Goal: Check status: Check status

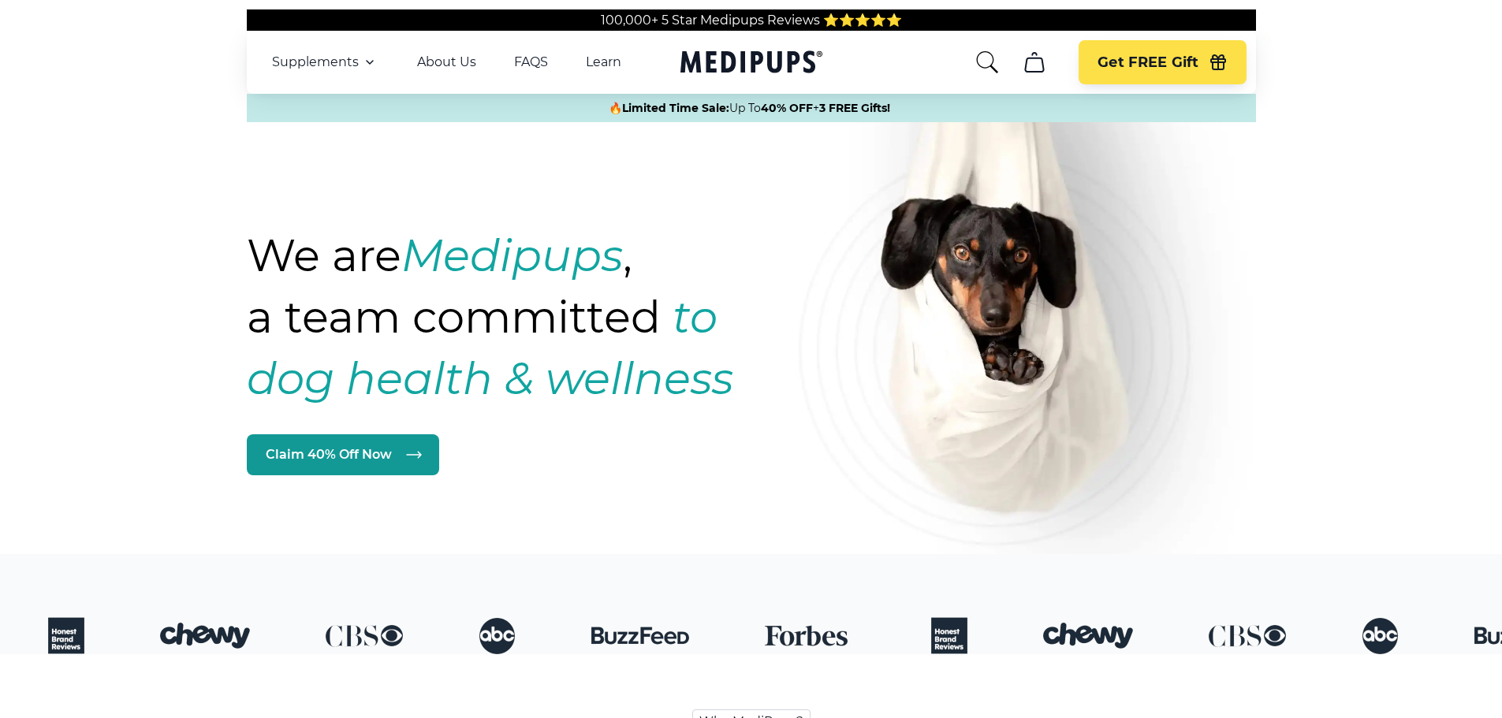
click at [1036, 71] on icon "cart" at bounding box center [1034, 62] width 25 height 25
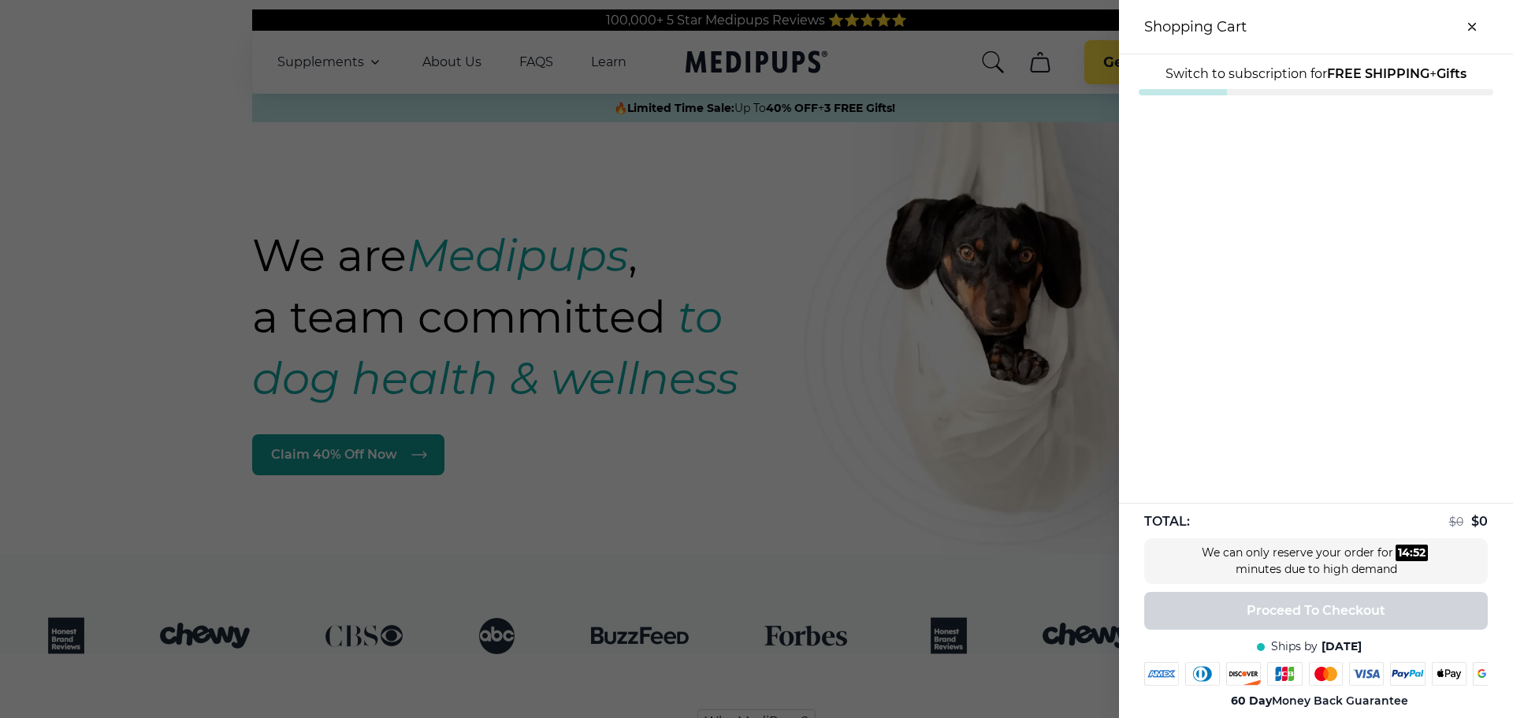
click at [973, 398] on div at bounding box center [756, 359] width 1513 height 718
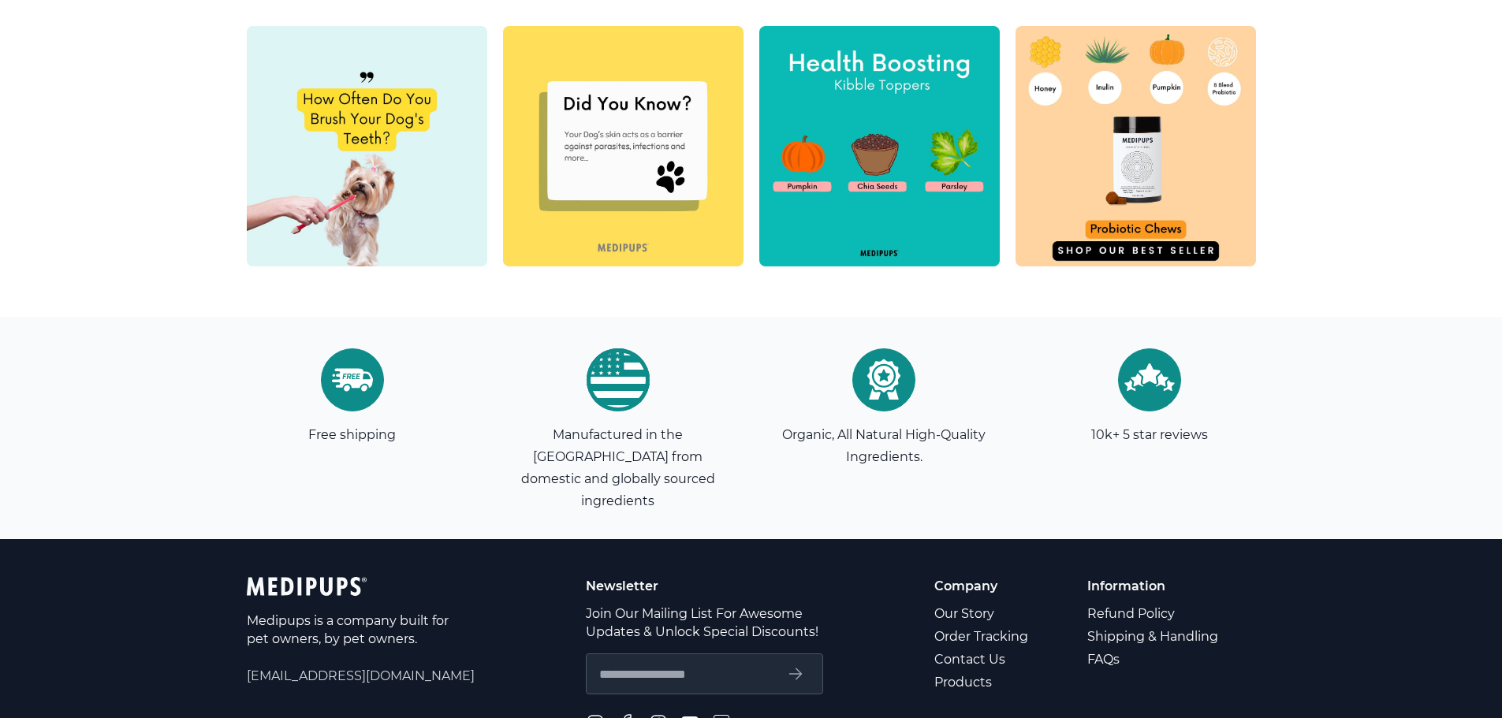
scroll to position [4526, 0]
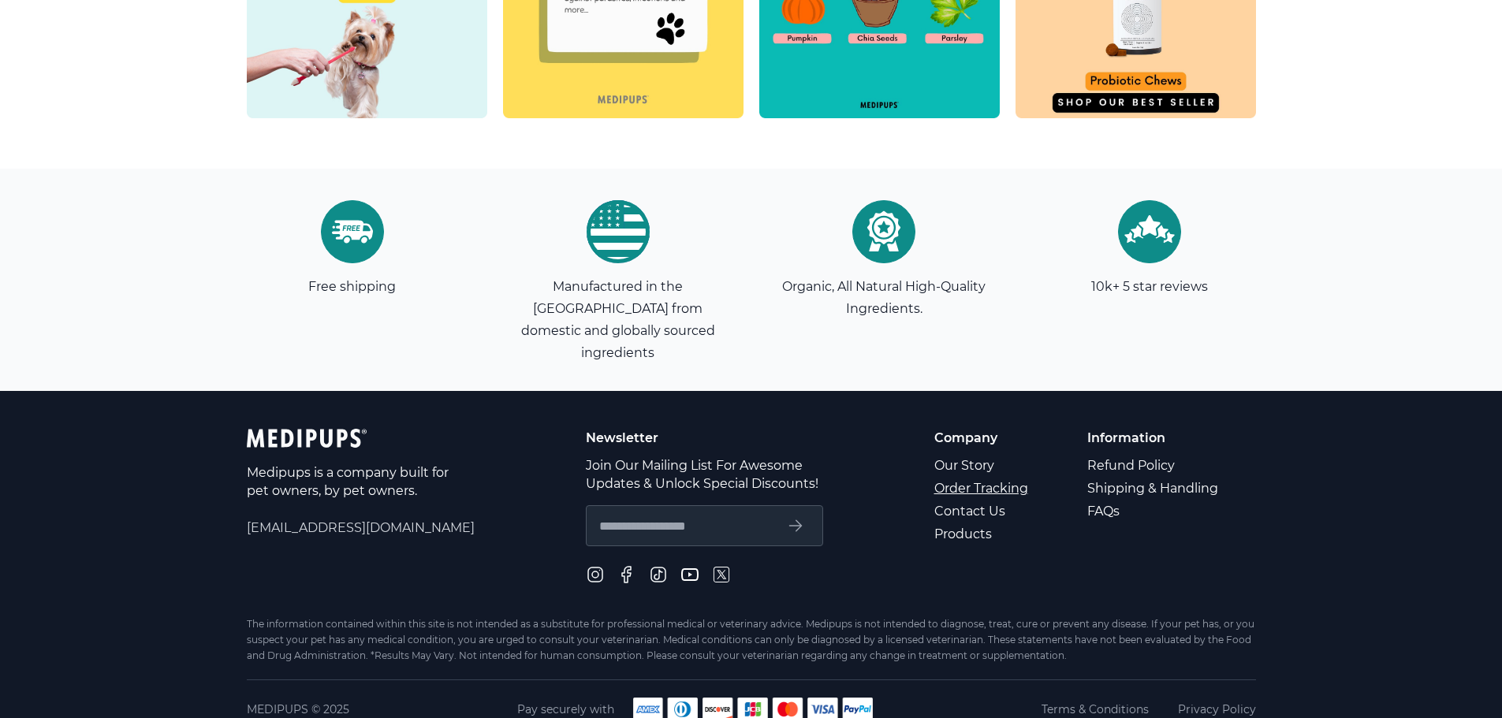
click at [970, 477] on link "Order Tracking" at bounding box center [982, 488] width 96 height 23
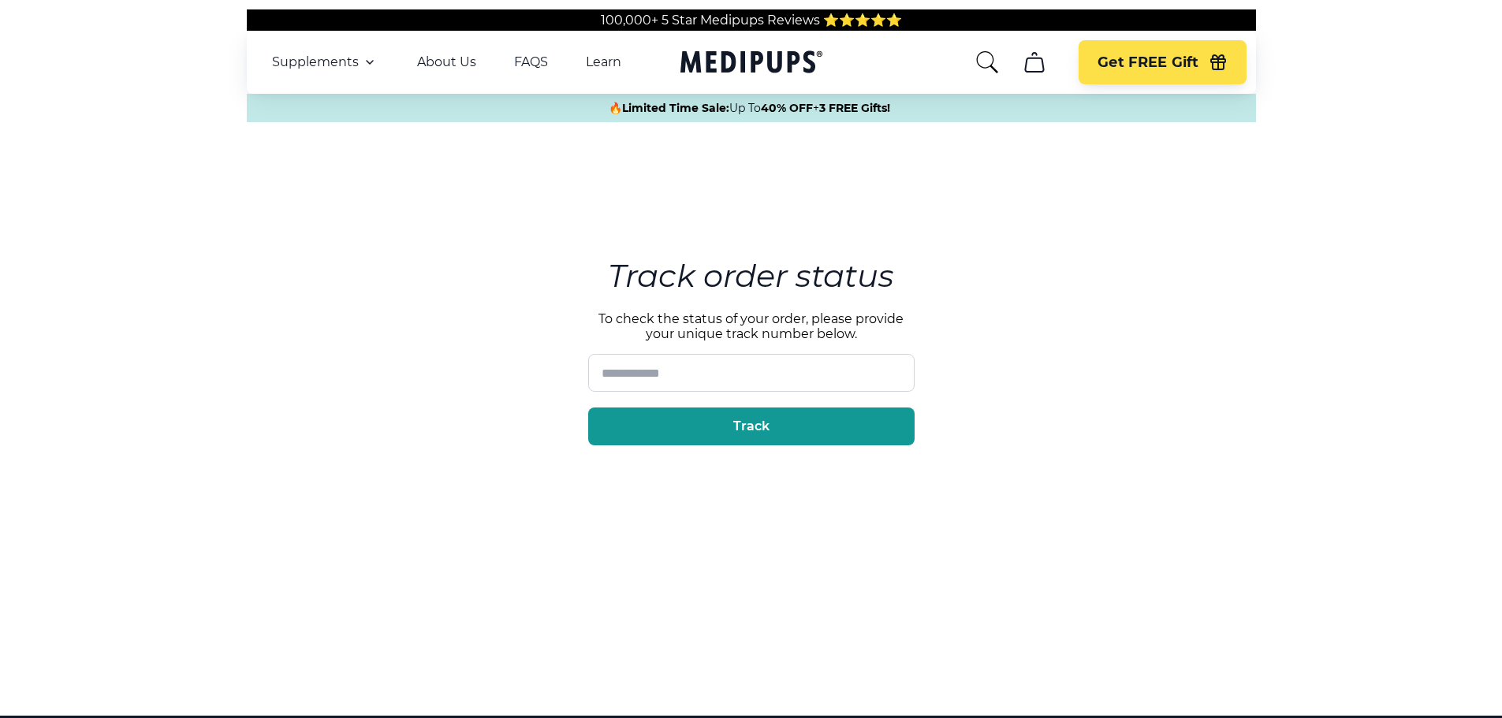
click at [1025, 72] on icon "cart" at bounding box center [1034, 62] width 18 height 19
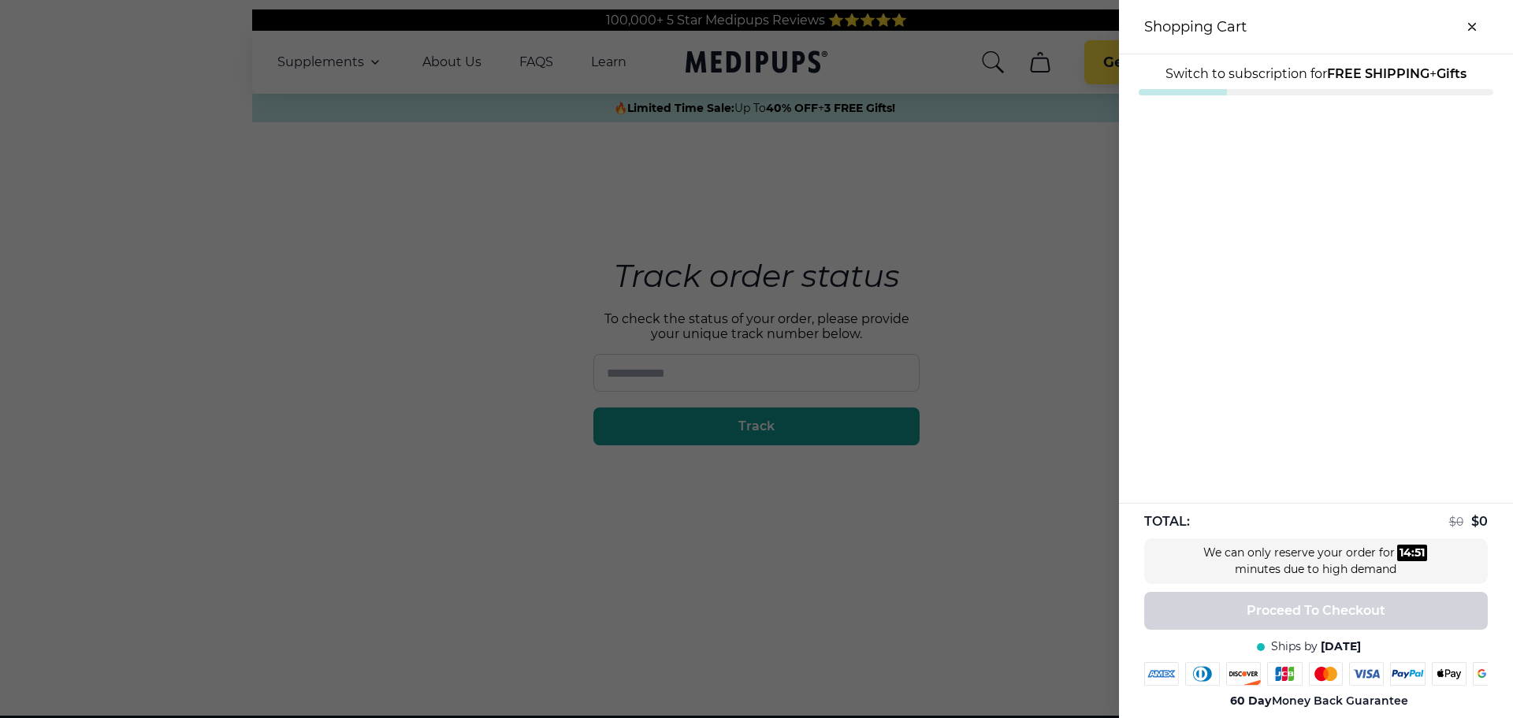
click at [979, 207] on div at bounding box center [756, 359] width 1513 height 718
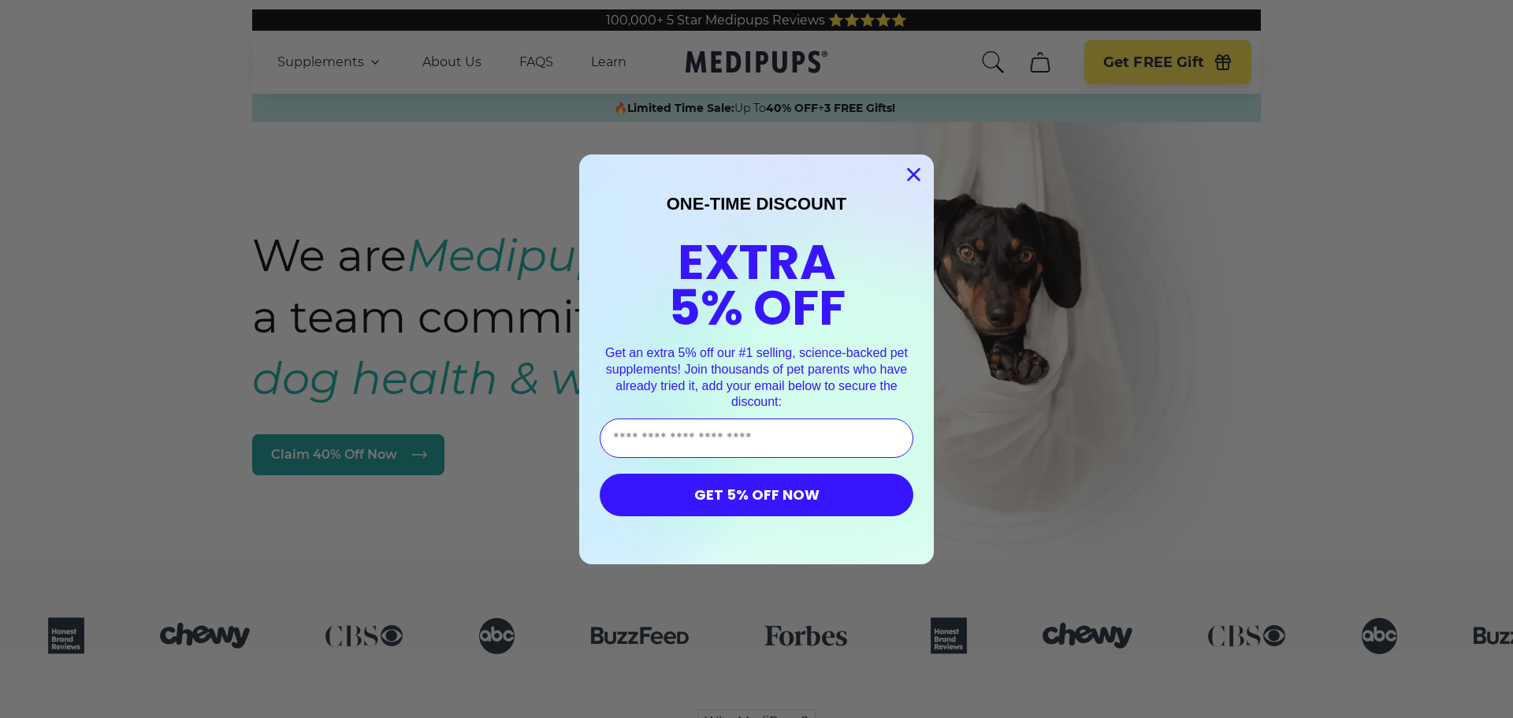
click at [907, 177] on circle "Close dialog" at bounding box center [914, 174] width 26 height 26
